Goal: Task Accomplishment & Management: Understand process/instructions

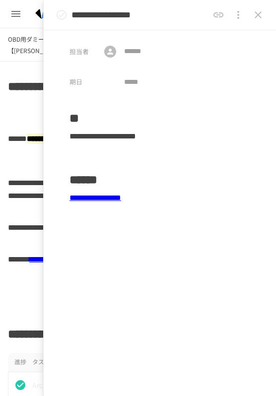
click at [257, 13] on icon "close drawer" at bounding box center [258, 15] width 12 height 12
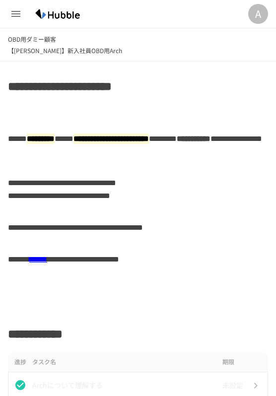
click at [257, 13] on div "A" at bounding box center [258, 14] width 20 height 20
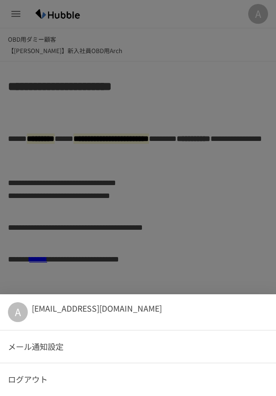
click at [145, 158] on div at bounding box center [138, 198] width 276 height 396
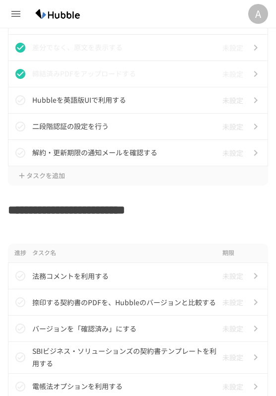
scroll to position [1253, 0]
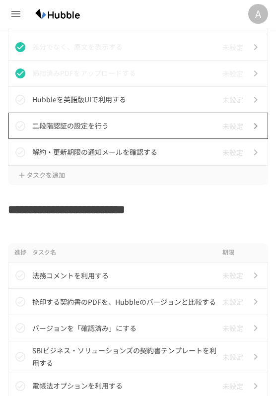
click at [95, 134] on td "二段階認証の設定を行う" at bounding box center [125, 126] width 186 height 26
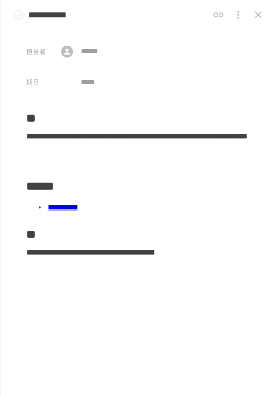
click at [78, 209] on link "**********" at bounding box center [63, 206] width 31 height 7
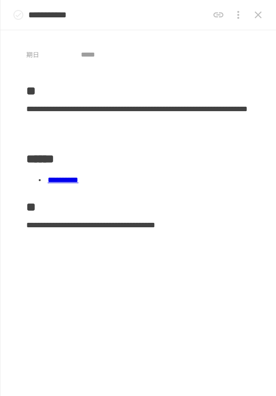
click at [258, 24] on button "close drawer" at bounding box center [258, 15] width 20 height 20
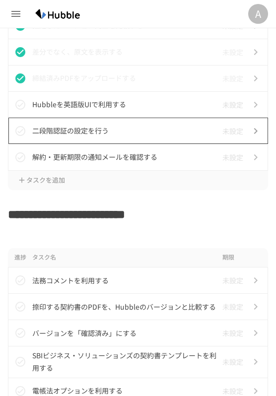
scroll to position [1246, 0]
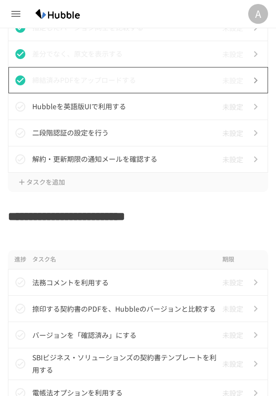
click at [84, 92] on td "締結済みPDFをアップロードする" at bounding box center [125, 80] width 186 height 26
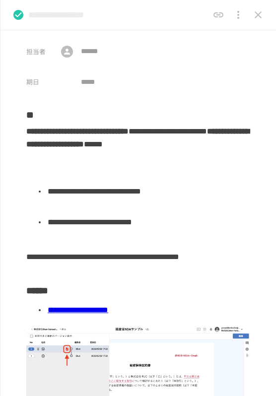
click at [259, 16] on icon "close drawer" at bounding box center [257, 14] width 7 height 7
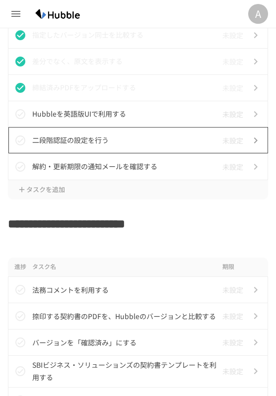
scroll to position [1237, 0]
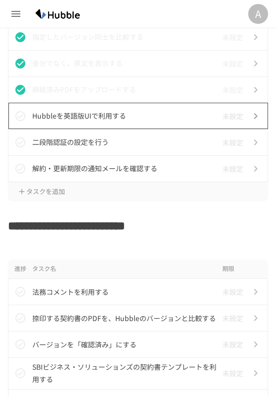
click at [142, 118] on p "Hubbleを英語版UIで利用する" at bounding box center [125, 116] width 186 height 12
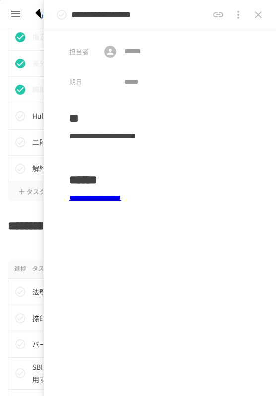
click at [121, 198] on link "**********" at bounding box center [95, 197] width 52 height 7
click at [265, 15] on button "close drawer" at bounding box center [258, 15] width 20 height 20
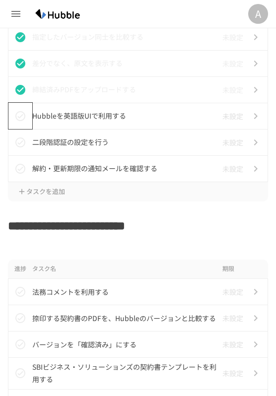
click at [23, 119] on icon "status" at bounding box center [20, 116] width 12 height 12
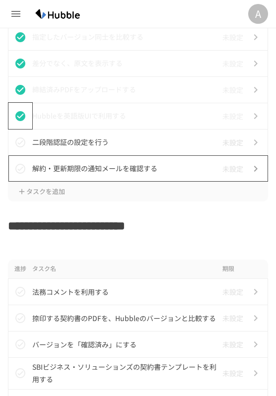
click at [107, 171] on p "解約・更新期限の通知メールを確認する" at bounding box center [125, 168] width 186 height 12
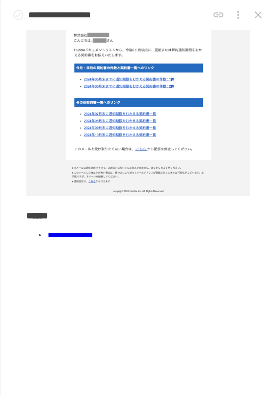
scroll to position [190, 0]
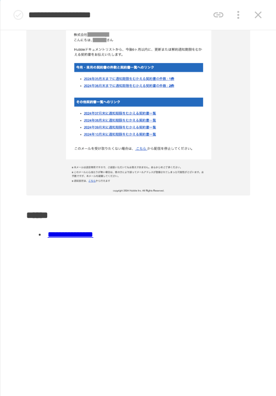
click at [93, 231] on link "**********" at bounding box center [71, 234] width 46 height 7
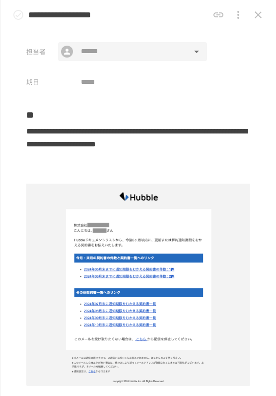
scroll to position [897, 0]
click at [254, 16] on icon "close drawer" at bounding box center [258, 15] width 12 height 12
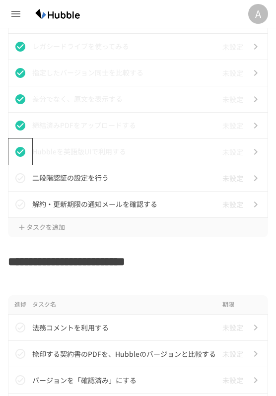
scroll to position [1205, 0]
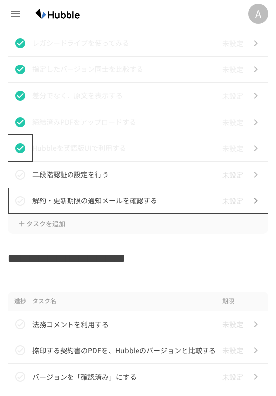
click at [73, 210] on td "解約・更新期限の通知メールを確認する" at bounding box center [125, 200] width 186 height 26
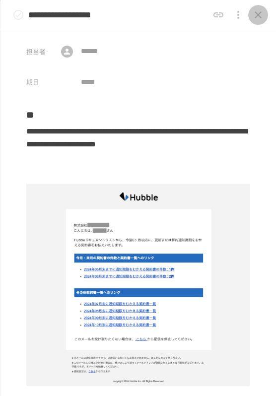
click at [255, 8] on button "close drawer" at bounding box center [258, 15] width 20 height 20
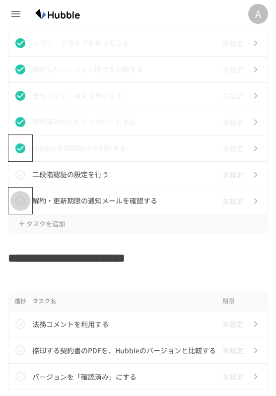
click at [23, 201] on icon "status" at bounding box center [20, 201] width 12 height 12
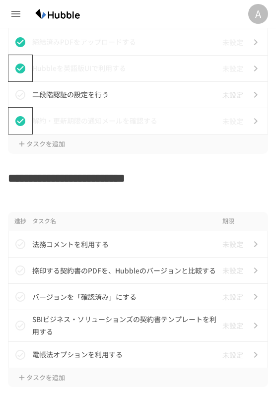
scroll to position [1273, 0]
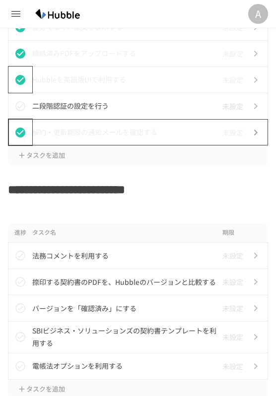
click at [110, 108] on p "二段階認証の設定を行う" at bounding box center [125, 106] width 186 height 12
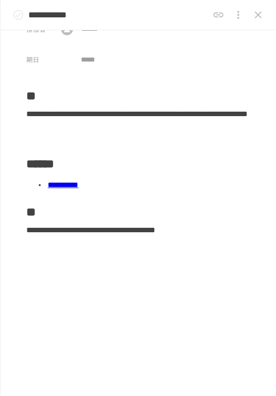
scroll to position [27, 0]
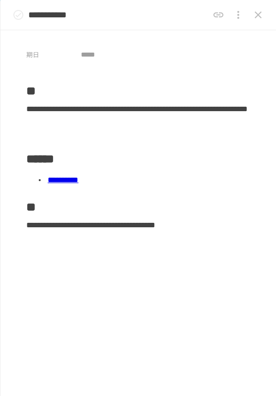
click at [106, 190] on ul "**********" at bounding box center [138, 180] width 224 height 24
click at [78, 183] on link "**********" at bounding box center [63, 179] width 31 height 7
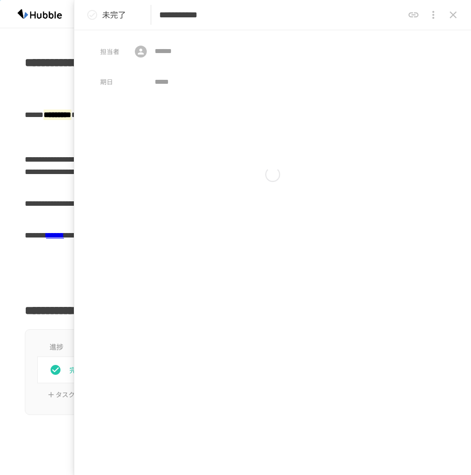
scroll to position [2388, 0]
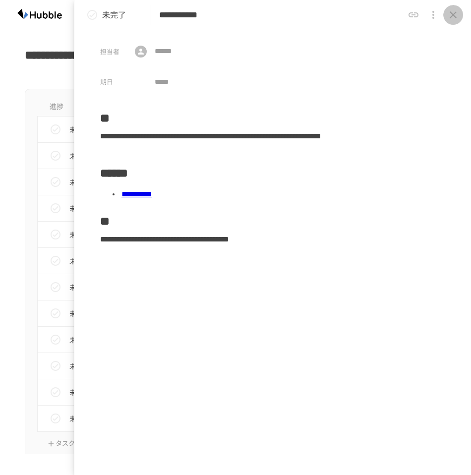
click at [275, 13] on icon "close drawer" at bounding box center [453, 14] width 7 height 7
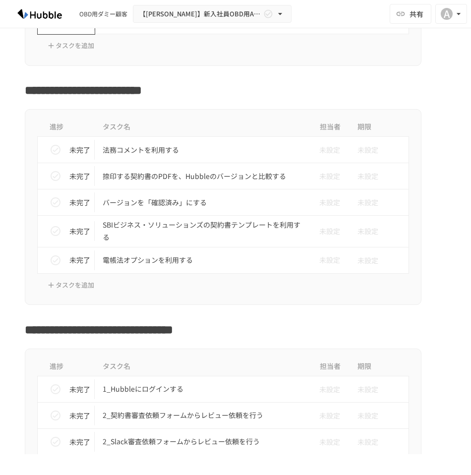
scroll to position [1244, 0]
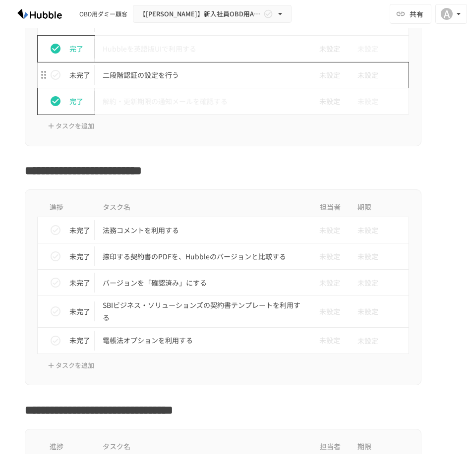
click at [169, 77] on p "二段階認証の設定を行う" at bounding box center [202, 75] width 199 height 12
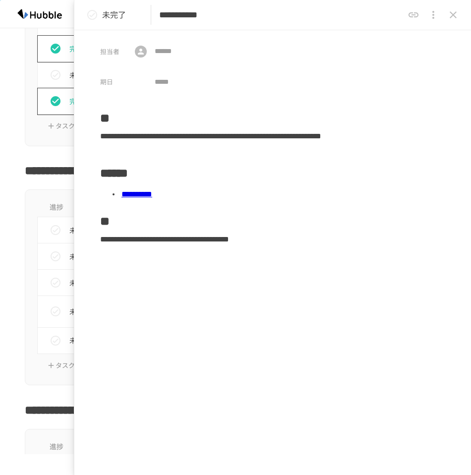
click at [105, 14] on p "未完了" at bounding box center [114, 14] width 24 height 13
click at [98, 14] on icon "status" at bounding box center [92, 15] width 12 height 12
click at [90, 11] on icon "status" at bounding box center [92, 15] width 10 height 10
click at [275, 21] on button "close drawer" at bounding box center [453, 15] width 20 height 20
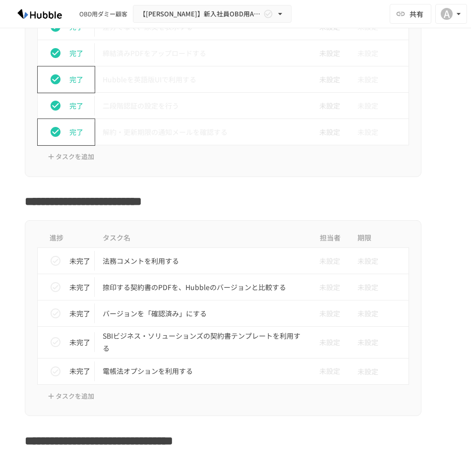
scroll to position [1230, 0]
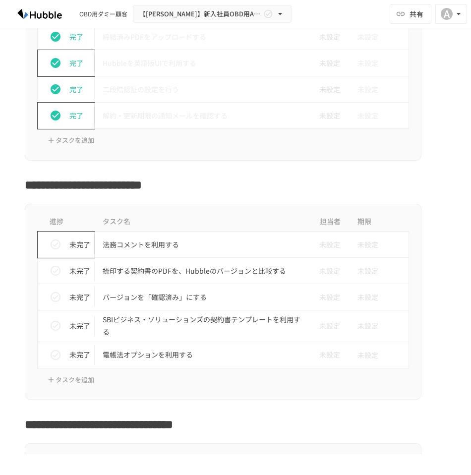
click at [71, 244] on p "未完了" at bounding box center [79, 244] width 21 height 11
click at [71, 273] on p "未完了" at bounding box center [79, 270] width 21 height 11
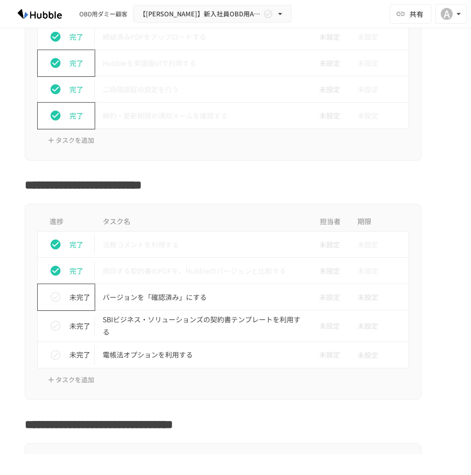
click at [71, 286] on td "未完了" at bounding box center [67, 297] width 58 height 26
click at [71, 313] on td "未完了" at bounding box center [67, 325] width 58 height 31
click at [71, 346] on div "未完了" at bounding box center [70, 355] width 49 height 20
click at [69, 320] on p "未完了" at bounding box center [79, 325] width 21 height 11
click at [69, 304] on div "未完了" at bounding box center [70, 297] width 49 height 20
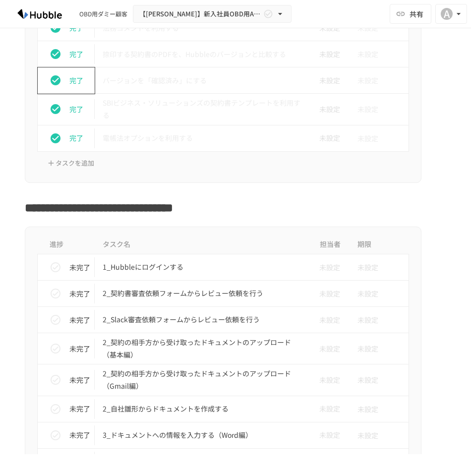
scroll to position [1467, 0]
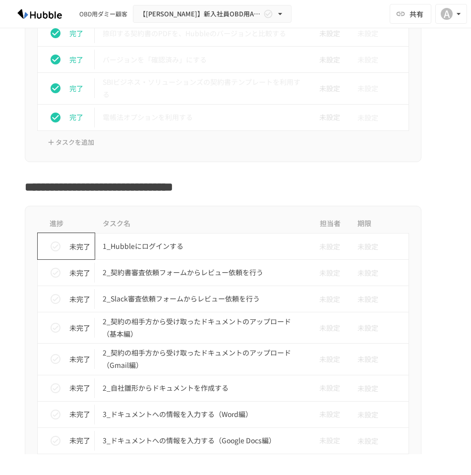
click at [79, 249] on p "未完了" at bounding box center [79, 246] width 21 height 11
click at [76, 279] on div "未完了" at bounding box center [70, 273] width 49 height 20
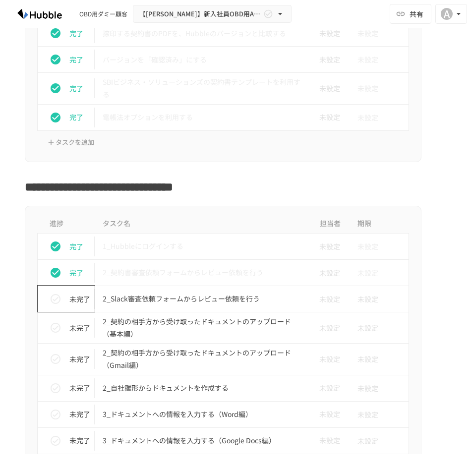
click at [73, 298] on p "未完了" at bounding box center [79, 298] width 21 height 11
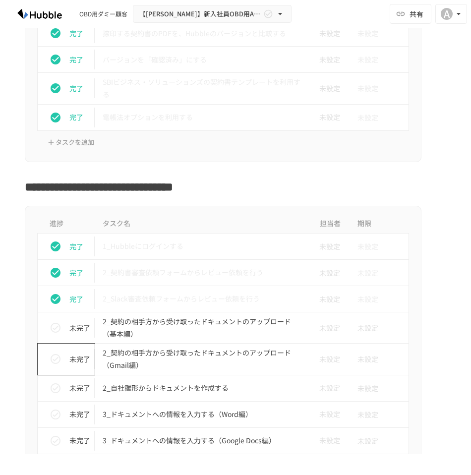
click at [65, 346] on td "未完了" at bounding box center [67, 359] width 58 height 31
click at [66, 331] on div "未完了" at bounding box center [70, 328] width 49 height 20
click at [63, 361] on button "status" at bounding box center [56, 359] width 20 height 20
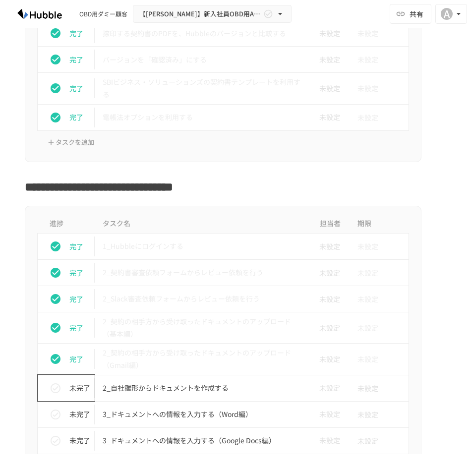
click at [52, 388] on icon "status" at bounding box center [56, 388] width 12 height 12
click at [52, 395] on button "status" at bounding box center [56, 415] width 20 height 20
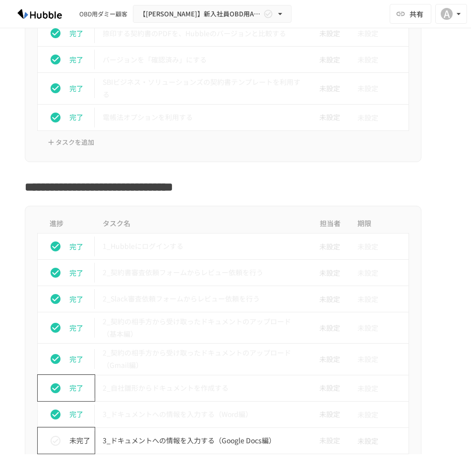
click at [52, 395] on icon "status" at bounding box center [56, 441] width 12 height 12
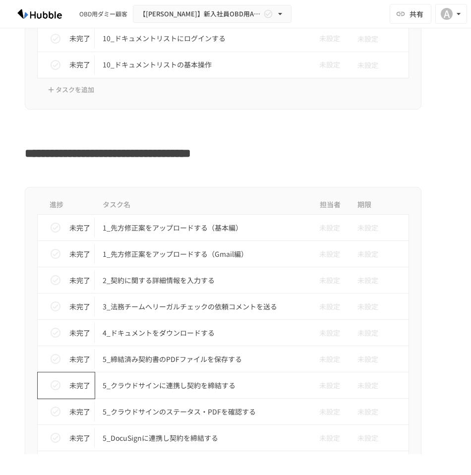
scroll to position [2273, 0]
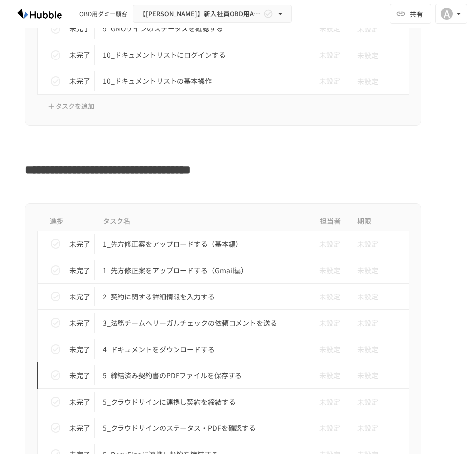
click at [57, 370] on icon "status" at bounding box center [56, 375] width 12 height 12
click at [58, 351] on icon "status" at bounding box center [56, 349] width 12 height 12
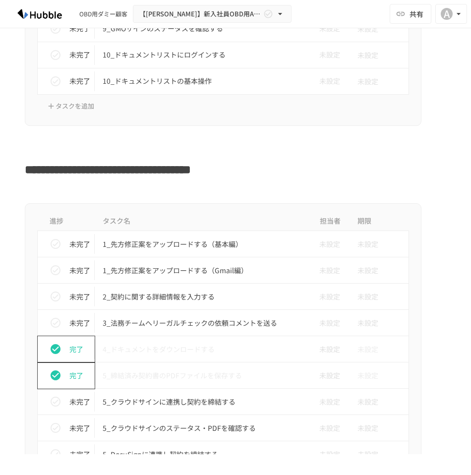
click at [58, 357] on button "status" at bounding box center [56, 349] width 20 height 20
click at [58, 372] on icon "status" at bounding box center [56, 375] width 10 height 10
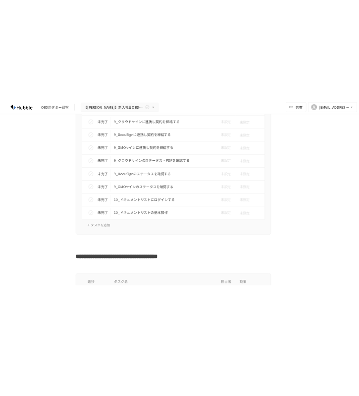
scroll to position [2127, 0]
